Goal: Find specific page/section: Find specific page/section

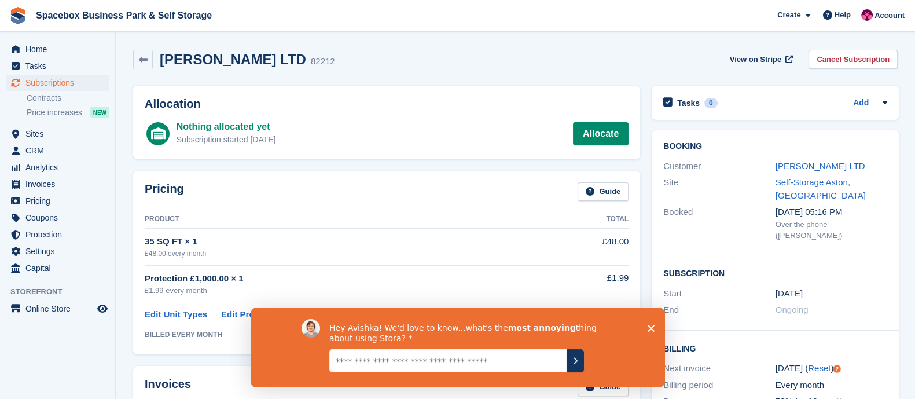
click at [497, 366] on textarea "Give it to us straight... we can take it" at bounding box center [447, 359] width 237 height 23
type textarea "**********"
click at [577, 361] on icon "Submit your response" at bounding box center [574, 359] width 9 height 9
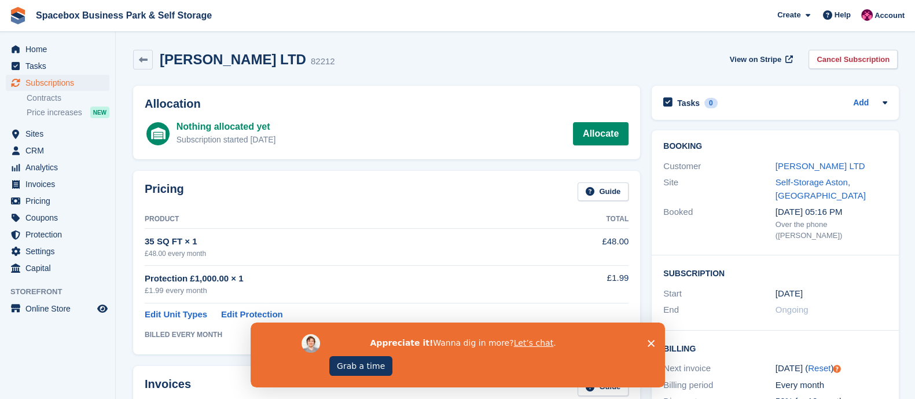
click at [651, 345] on icon "Close survey" at bounding box center [650, 343] width 7 height 7
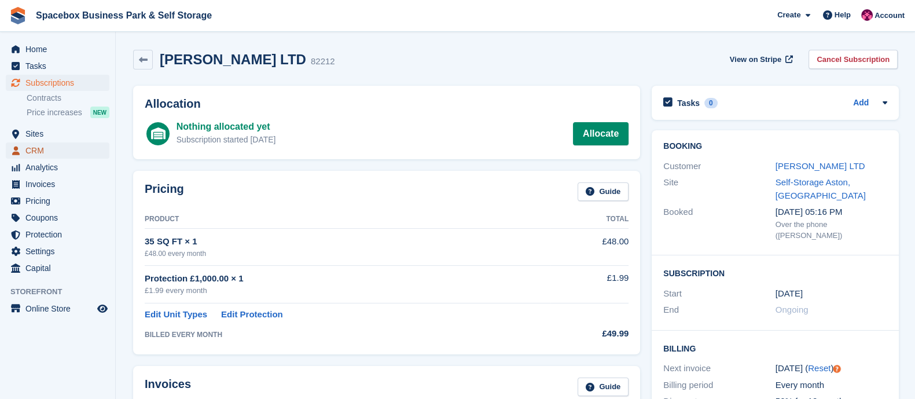
click at [57, 152] on span "CRM" at bounding box center [59, 150] width 69 height 16
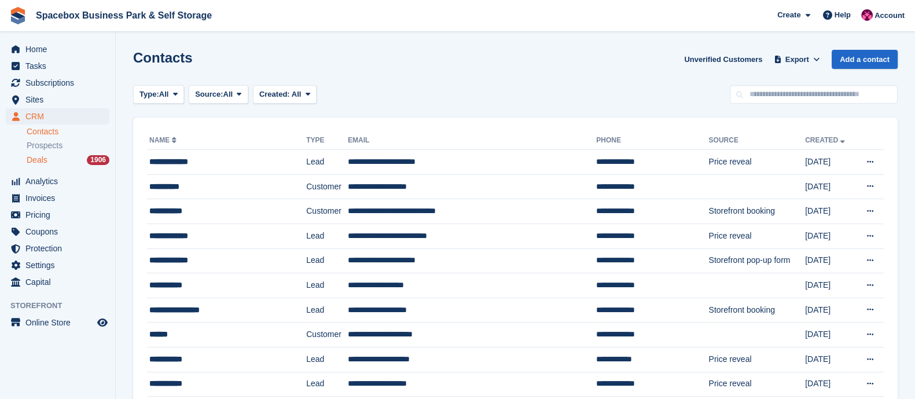
click at [48, 160] on div "Deals 1906" at bounding box center [68, 160] width 83 height 11
